Goal: Task Accomplishment & Management: Manage account settings

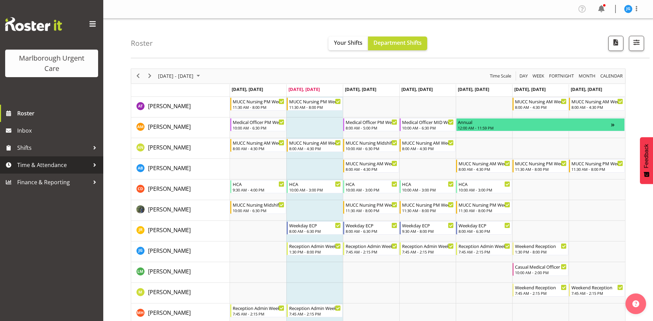
click at [31, 167] on span "Time & Attendance" at bounding box center [53, 165] width 72 height 10
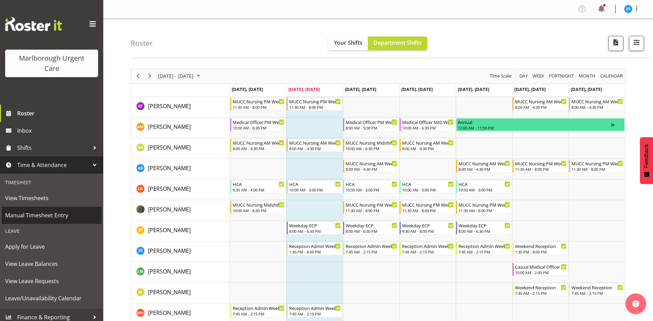
click at [36, 214] on span "Manual Timesheet Entry" at bounding box center [51, 215] width 93 height 10
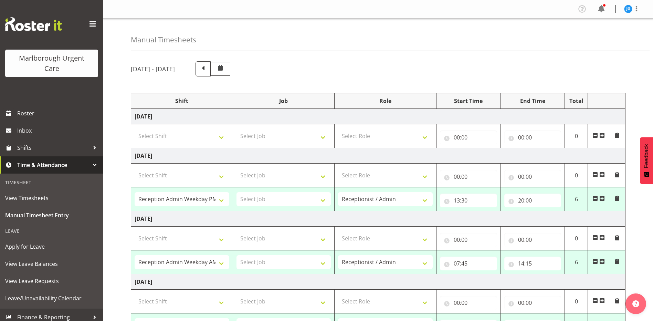
select select "81205"
select select "81204"
select select "83091"
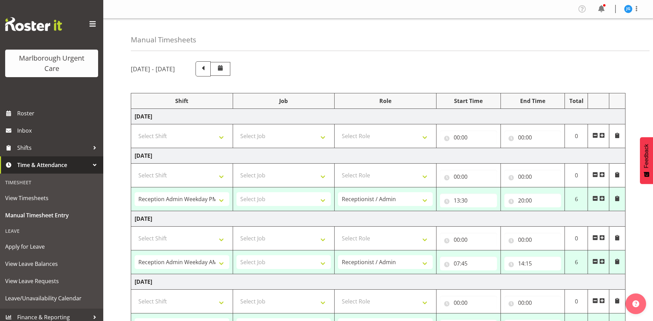
select select "1563"
click at [208, 70] on span at bounding box center [203, 68] width 9 height 9
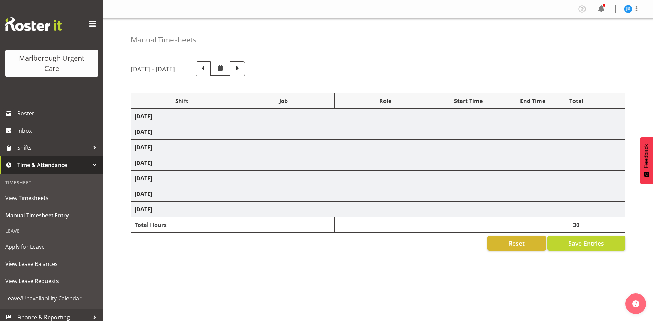
select select "81204"
select select "81205"
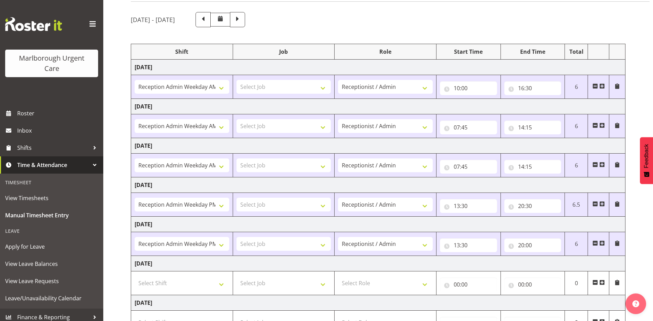
scroll to position [38, 0]
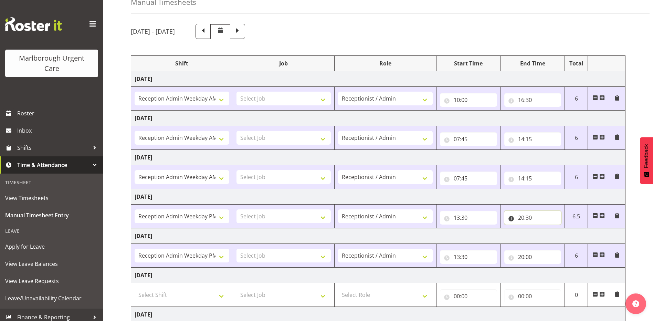
click at [530, 220] on input "20:30" at bounding box center [533, 218] width 57 height 14
click at [571, 236] on select "00 01 02 03 04 05 06 07 08 09 10 11 12 13 14 15 16 17 18 19 20 21 22 23 24 25 2…" at bounding box center [570, 236] width 16 height 14
click at [529, 40] on div "September 29th - October 5th 2025 Shift Job Role Start Time End Time Total Mond…" at bounding box center [392, 202] width 523 height 366
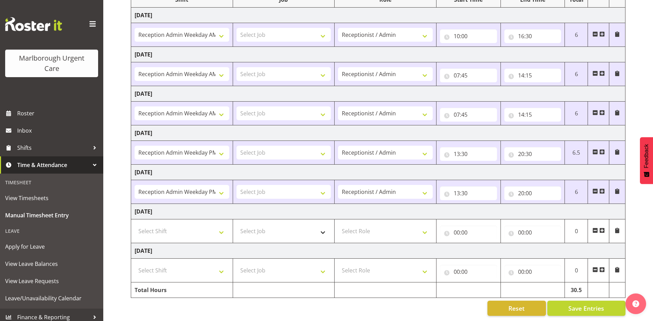
scroll to position [106, 0]
click at [584, 305] on span "Save Entries" at bounding box center [587, 308] width 36 height 9
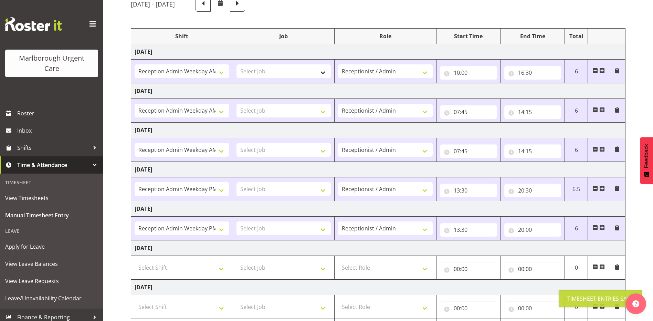
scroll to position [0, 0]
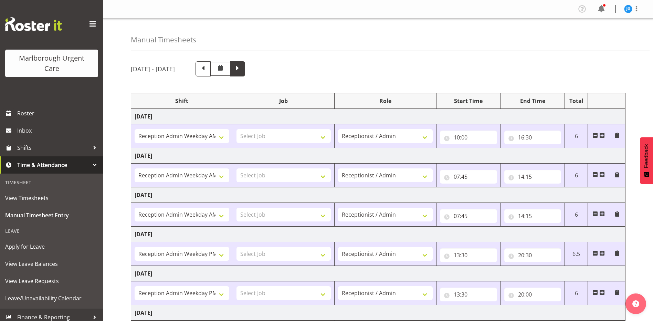
click at [242, 69] on span at bounding box center [237, 68] width 9 height 9
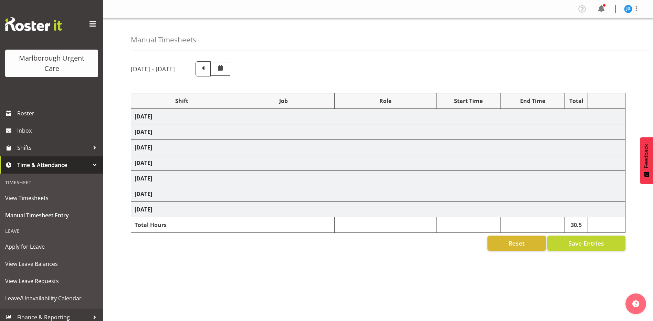
select select "81205"
select select "81204"
select select "83091"
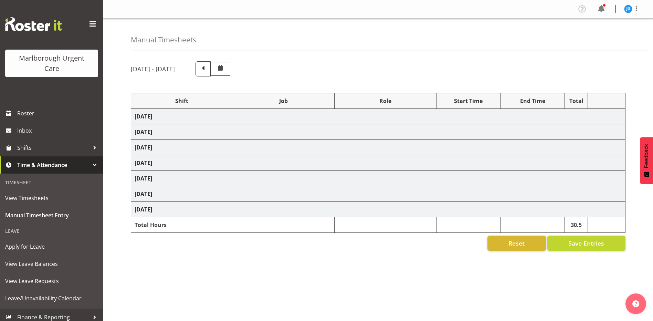
select select "1563"
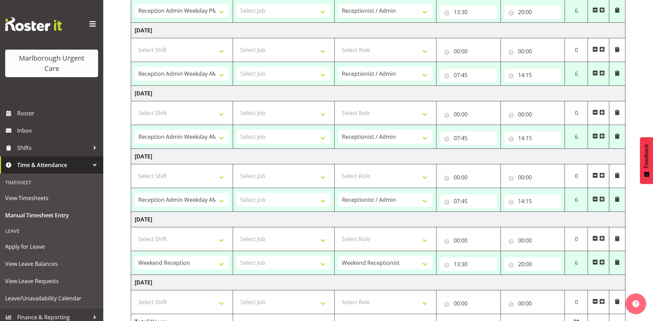
scroll to position [225, 0]
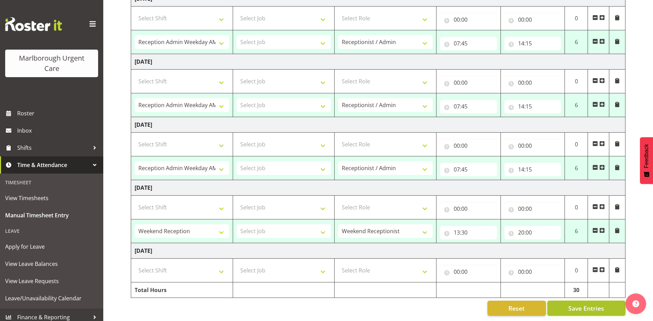
click at [591, 305] on span "Save Entries" at bounding box center [587, 308] width 36 height 9
select select "81205"
type input "13:30"
type input "20:00"
select select "81204"
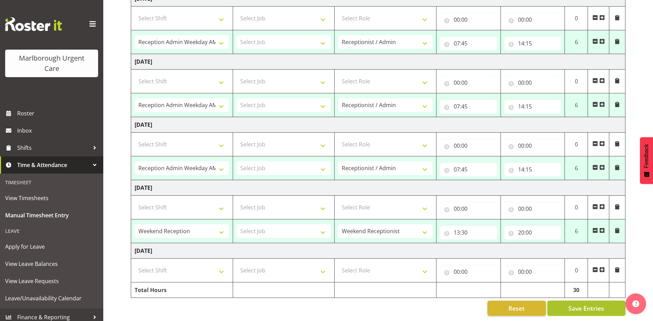
type input "07:45"
type input "14:15"
select select "81204"
type input "07:45"
type input "14:15"
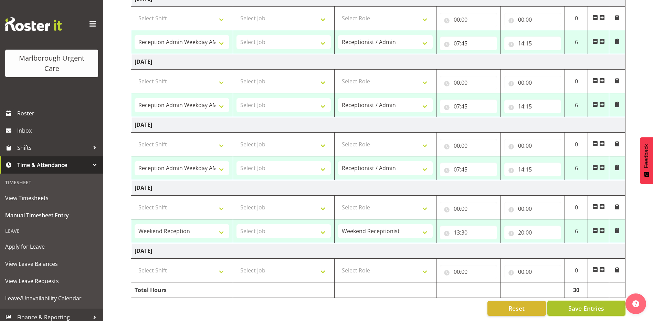
select select "81204"
type input "07:45"
type input "14:15"
select select "83091"
select select "1563"
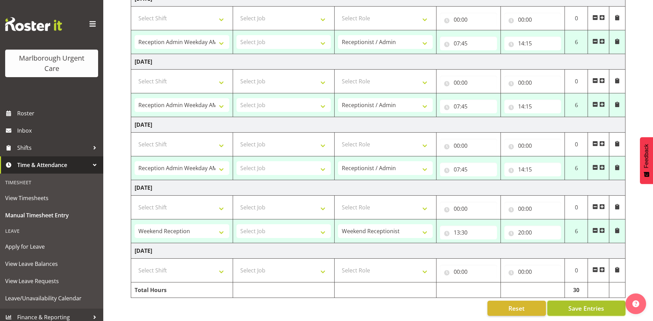
type input "13:30"
type input "20:00"
select select "81204"
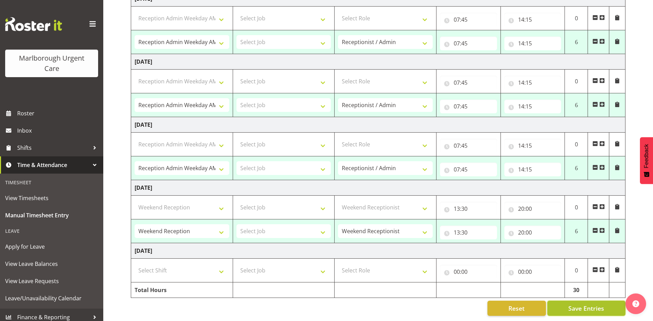
select select "83091"
select select "1563"
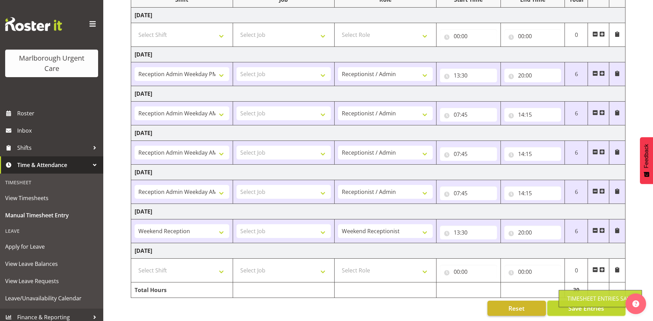
scroll to position [106, 0]
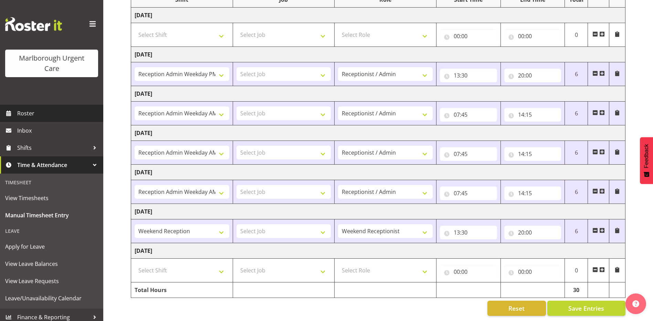
click at [28, 114] on span "Roster" at bounding box center [58, 113] width 83 height 10
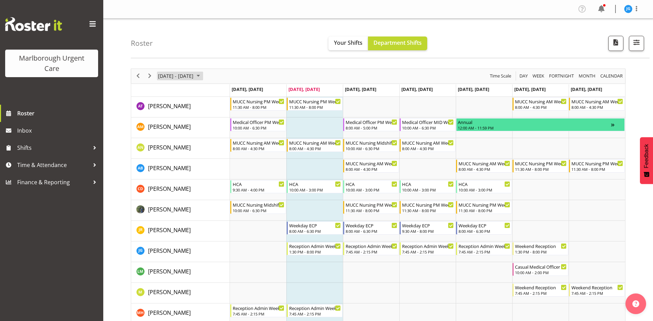
click at [203, 75] on span "October 2025" at bounding box center [198, 76] width 8 height 9
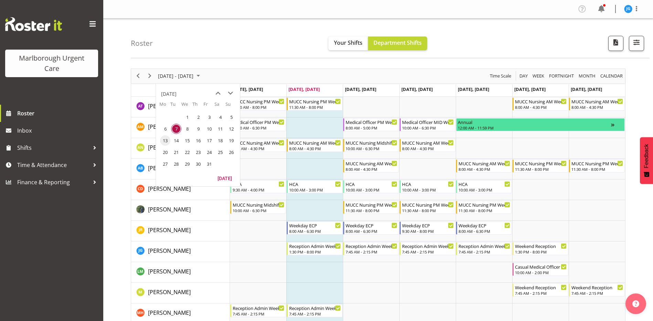
click at [167, 140] on span "13" at bounding box center [165, 140] width 10 height 10
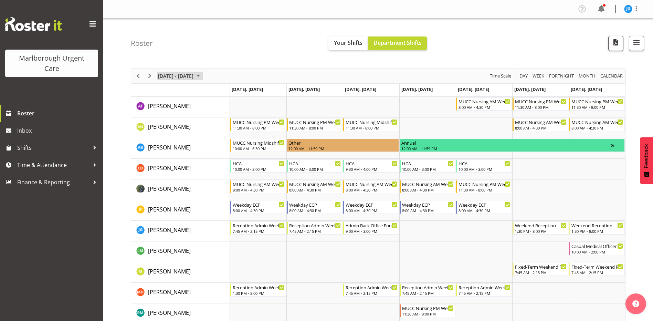
click at [203, 74] on span "October 2025" at bounding box center [198, 76] width 8 height 9
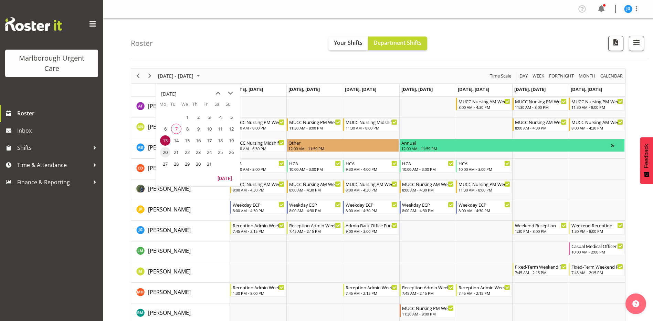
click at [165, 153] on span "20" at bounding box center [165, 152] width 10 height 10
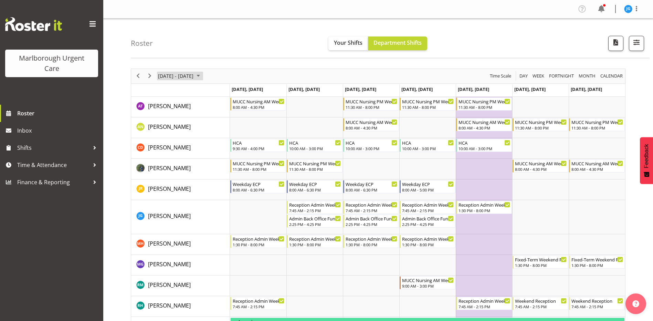
click at [203, 76] on span "October 2025" at bounding box center [198, 76] width 8 height 9
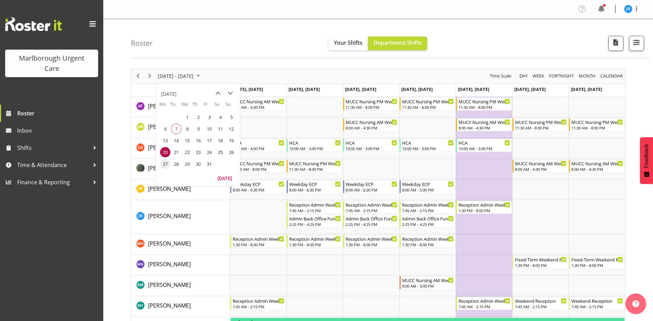
click at [164, 165] on span "27" at bounding box center [165, 164] width 10 height 10
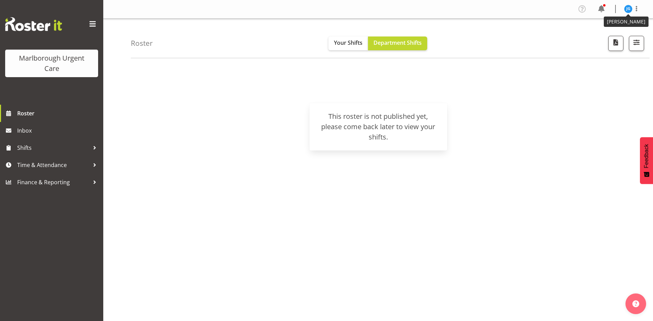
click at [628, 8] on img at bounding box center [629, 9] width 8 height 8
click at [601, 37] on link "Log Out" at bounding box center [608, 36] width 66 height 12
